Goal: Task Accomplishment & Management: Complete application form

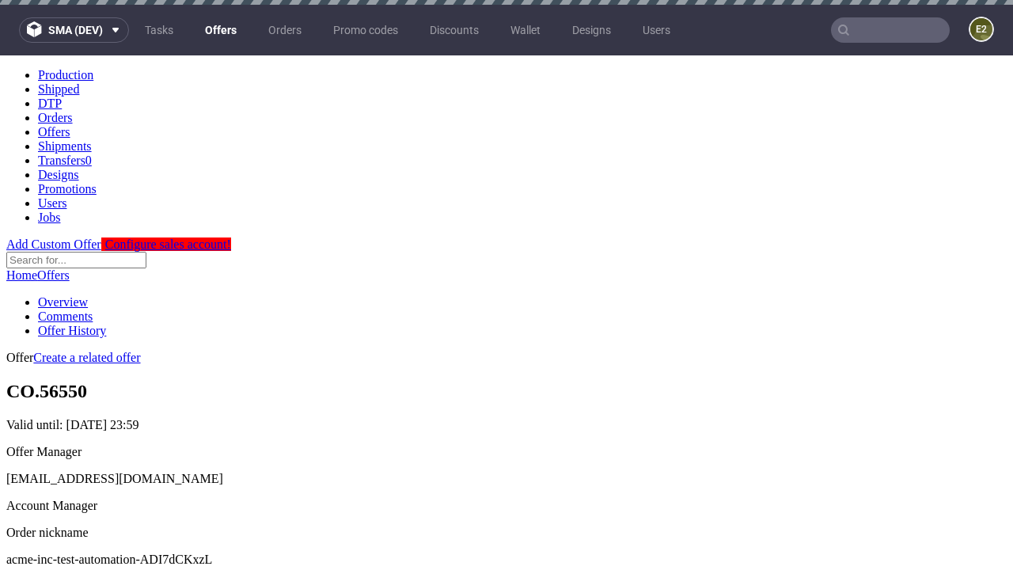
scroll to position [5, 0]
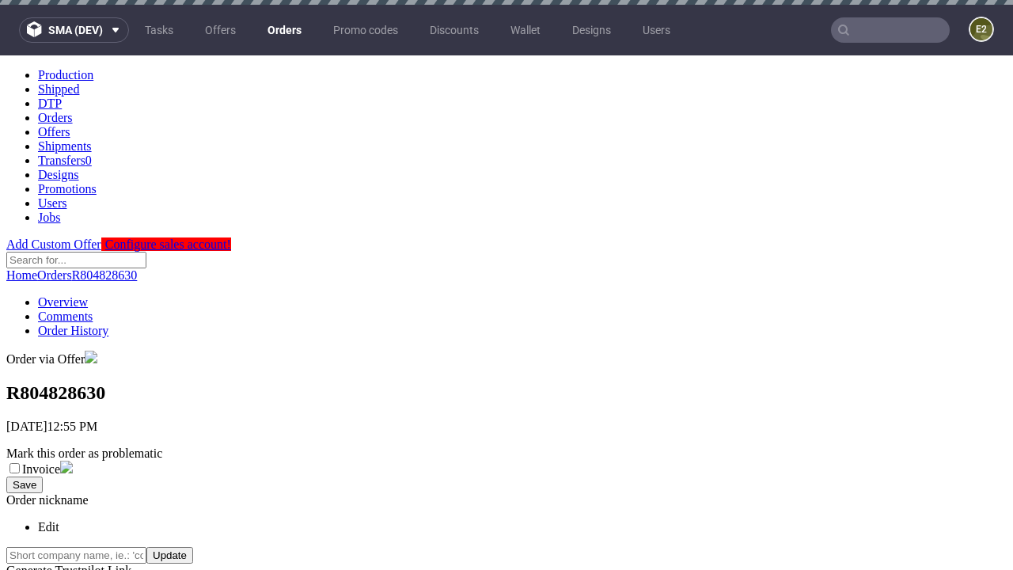
scroll to position [359, 0]
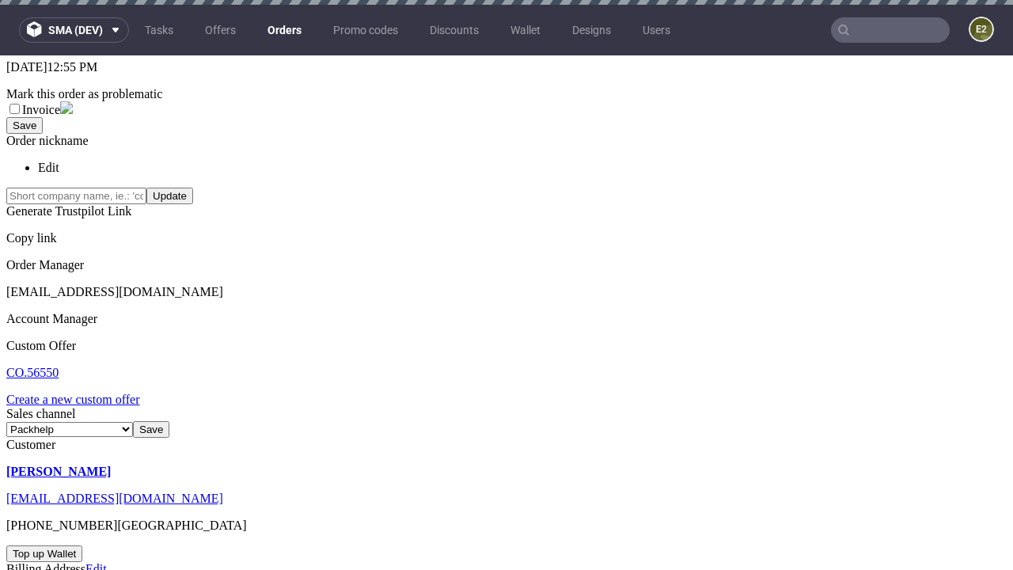
click at [81, 393] on link "Create a new custom offer" at bounding box center [73, 399] width 134 height 13
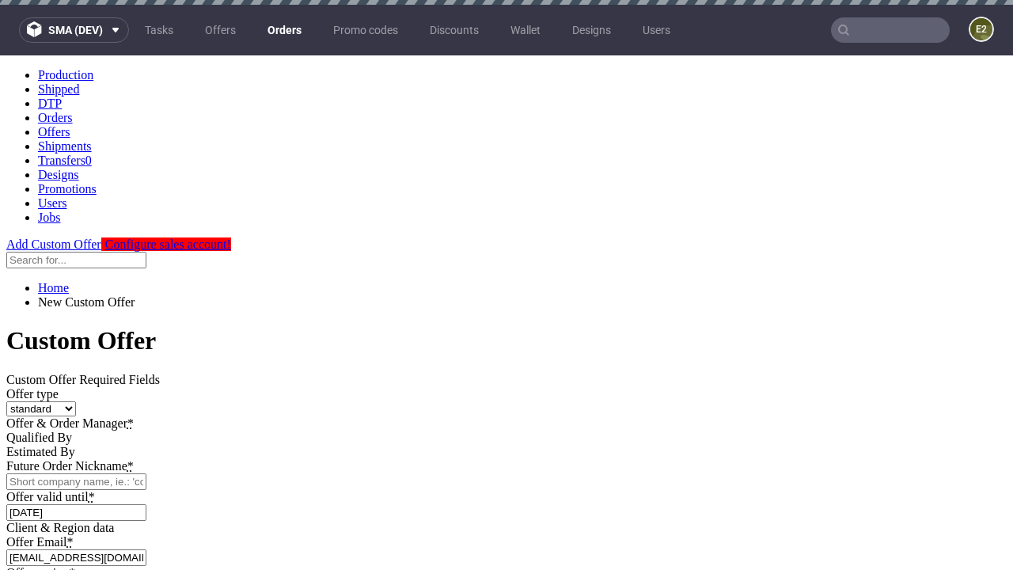
scroll to position [0, 0]
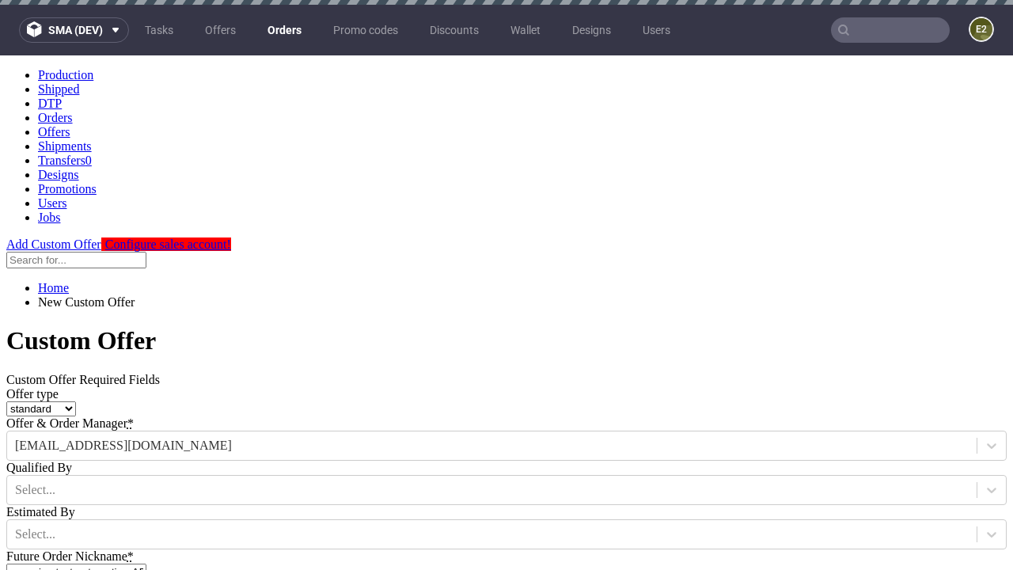
type input "acme-inc-test-automation-ADI7dCKxzL"
type input "[DATE]"
type input "[EMAIL_ADDRESS][DOMAIN_NAME]"
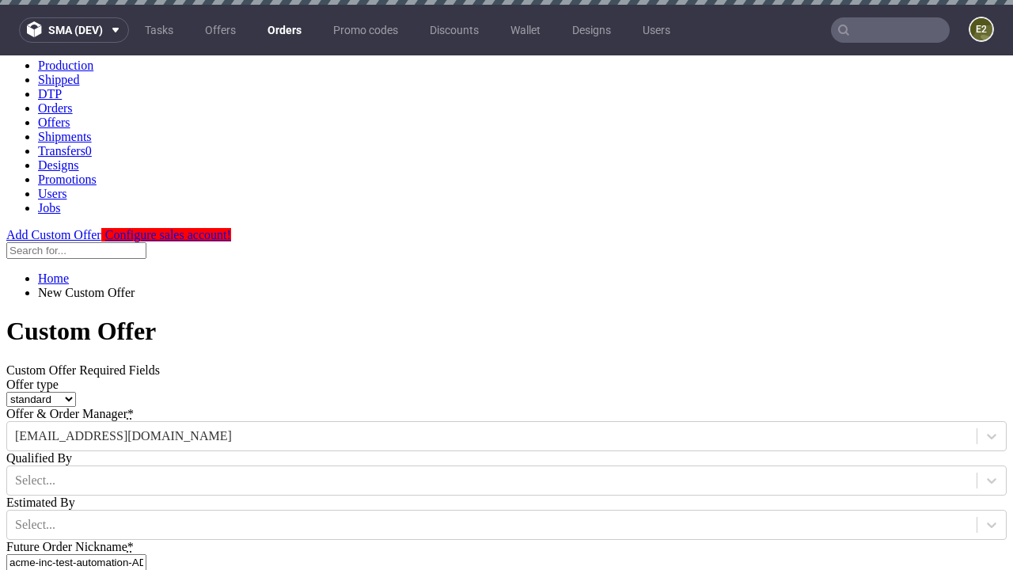
select select "gb"
type input "[EMAIL_ADDRESS][DOMAIN_NAME]"
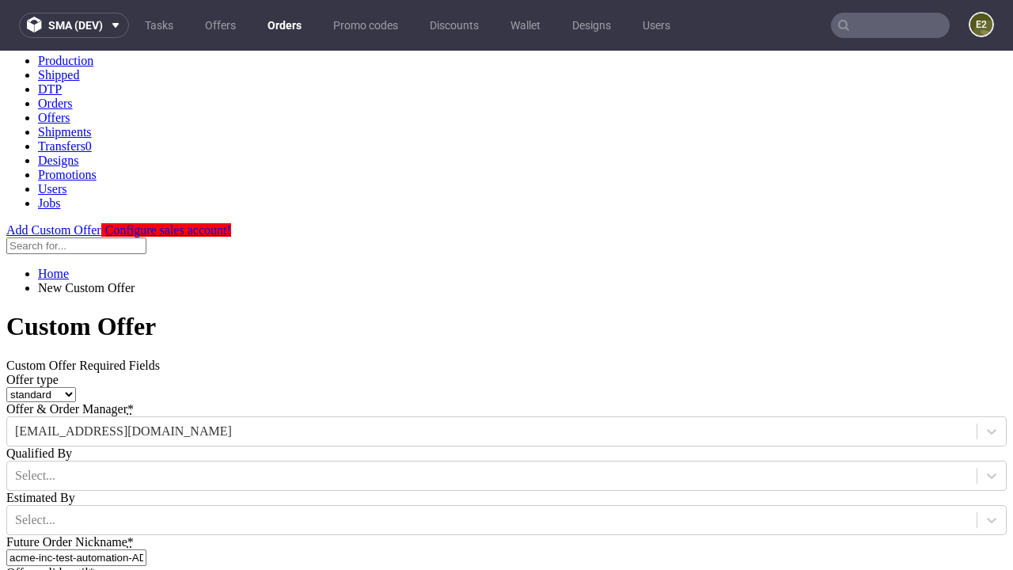
type input "[URL][DOMAIN_NAME]"
type input "Please wait..."
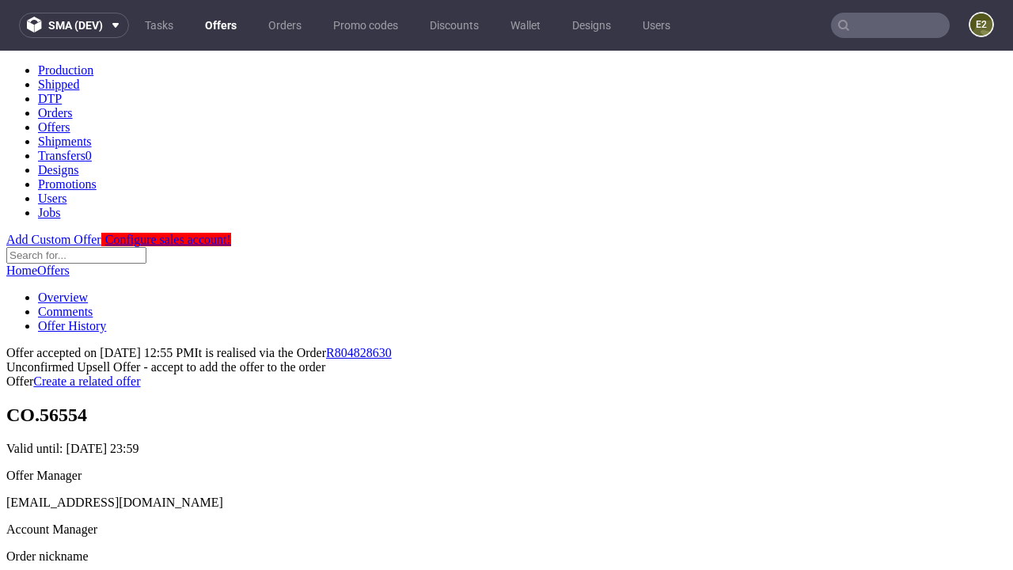
scroll to position [244, 0]
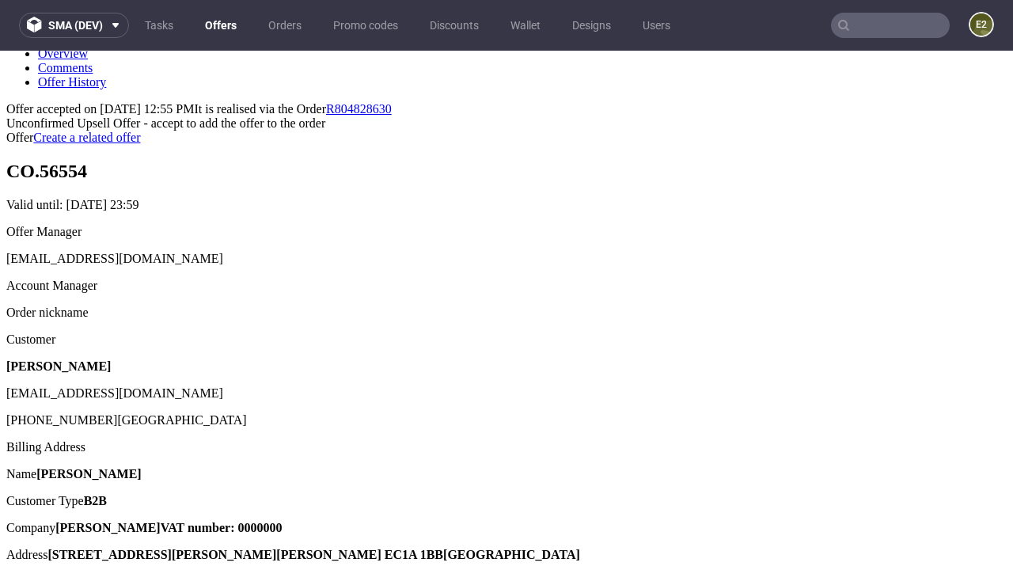
type input "In progress..."
